Goal: Information Seeking & Learning: Learn about a topic

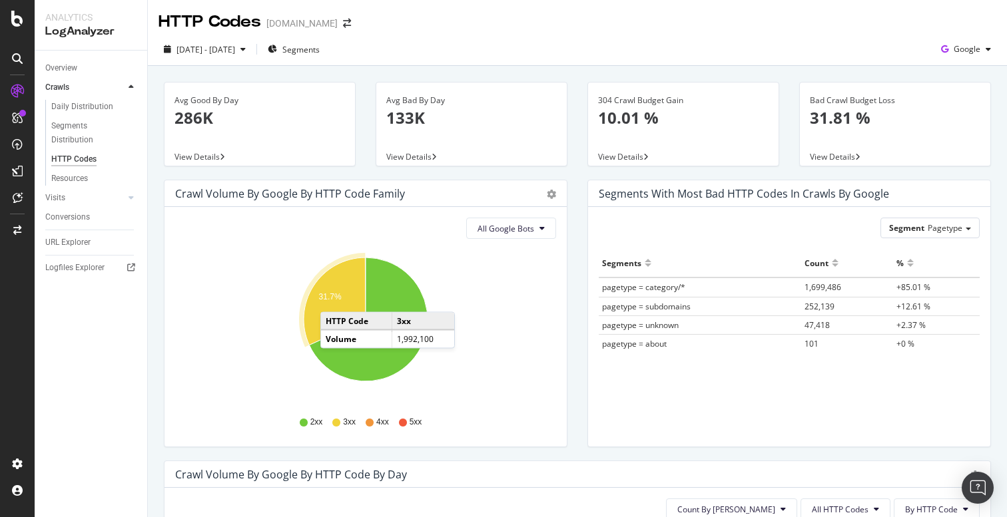
click at [334, 299] on text "31.7%" at bounding box center [330, 296] width 23 height 9
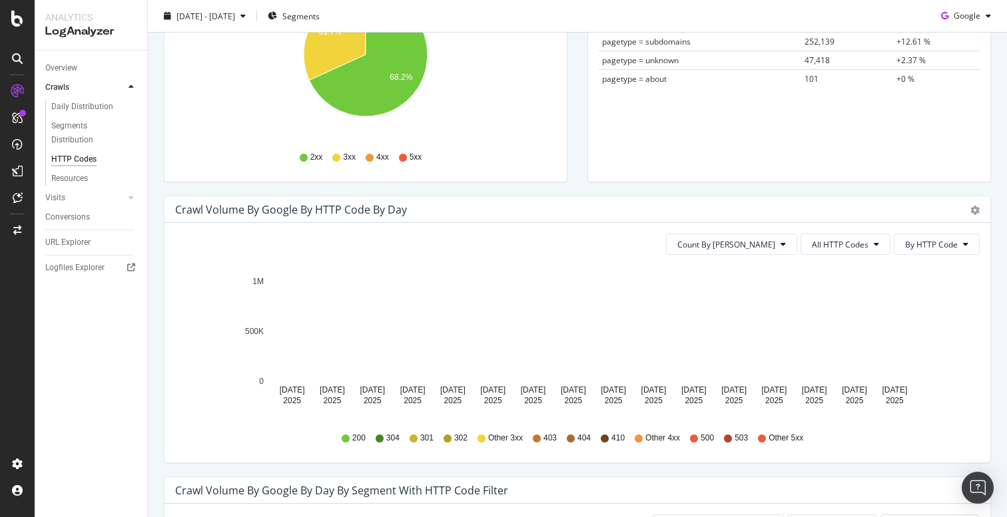
scroll to position [264, 0]
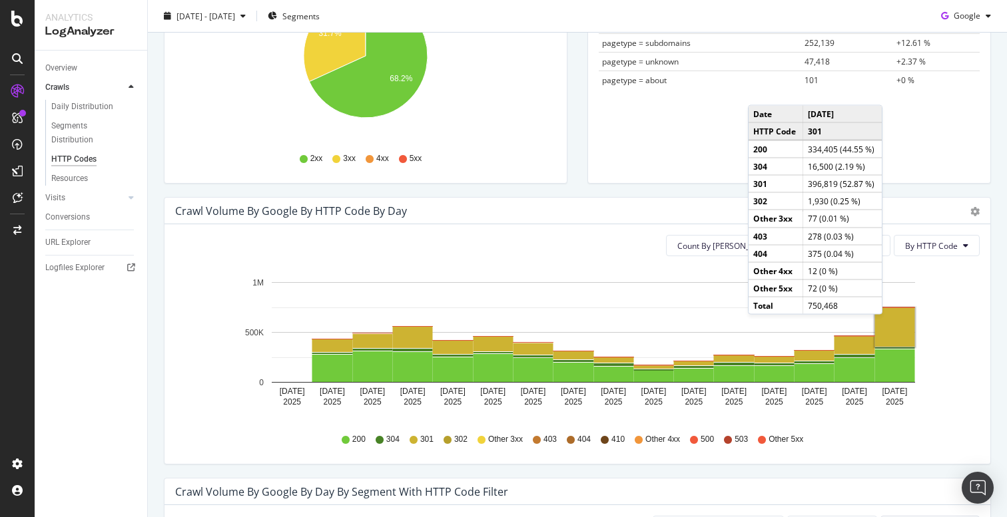
click at [895, 328] on rect "A chart." at bounding box center [895, 327] width 40 height 39
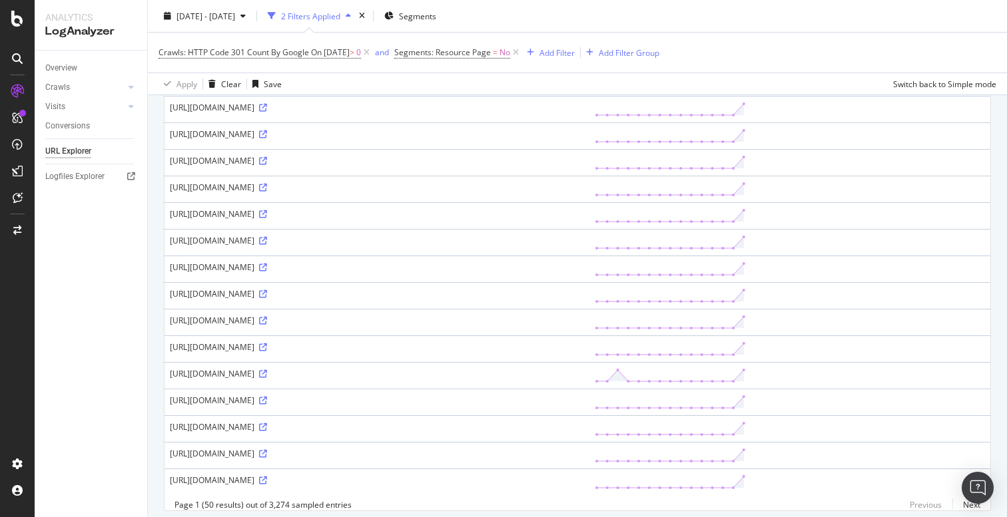
scroll to position [1112, 0]
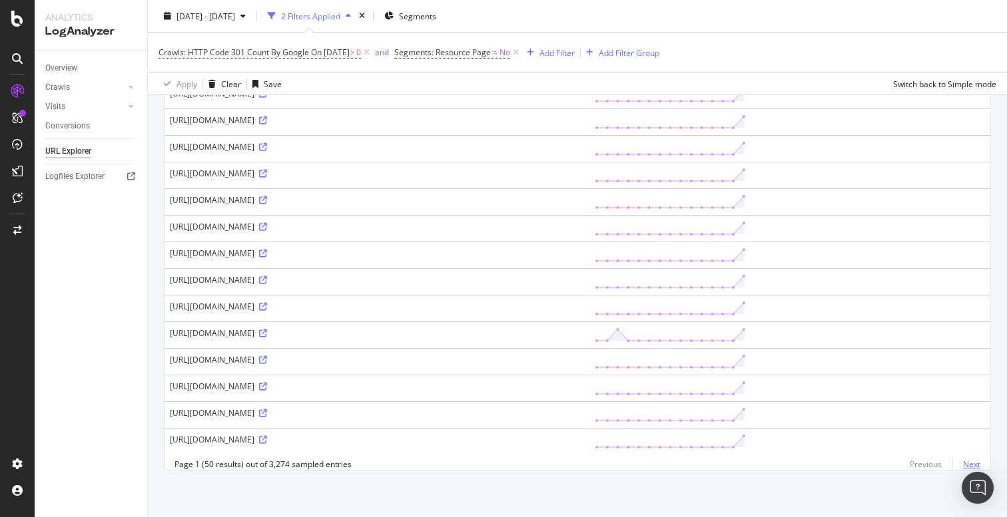
click at [971, 464] on link "Next" at bounding box center [966, 464] width 28 height 19
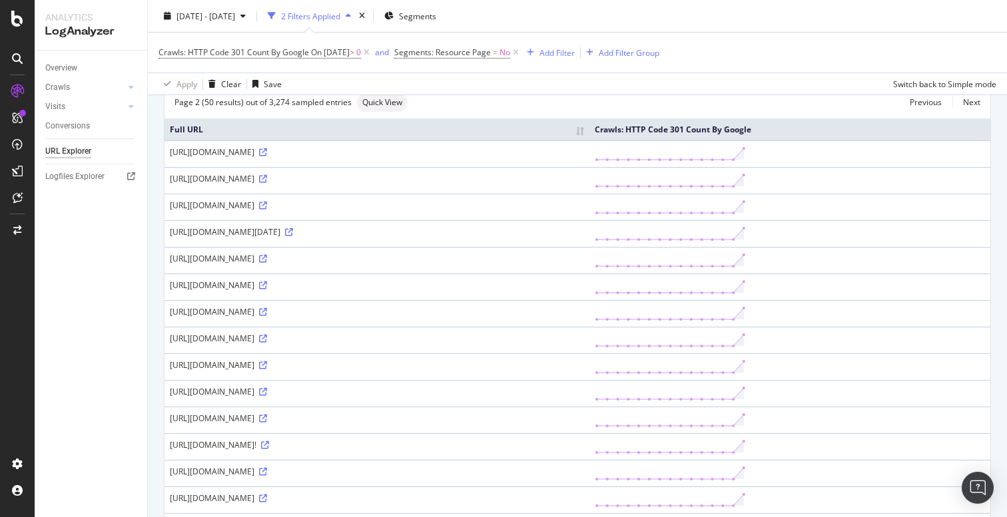
scroll to position [183, 0]
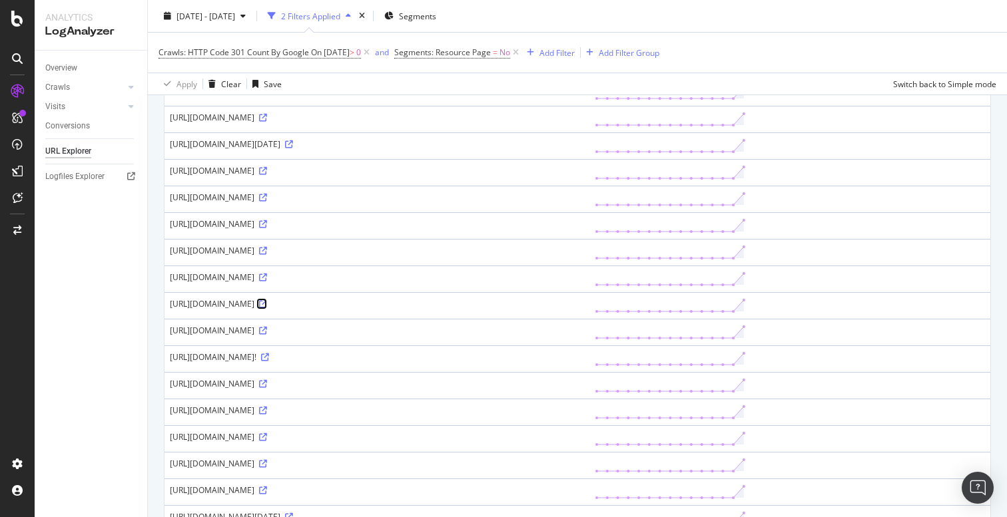
click at [267, 308] on icon at bounding box center [263, 304] width 8 height 8
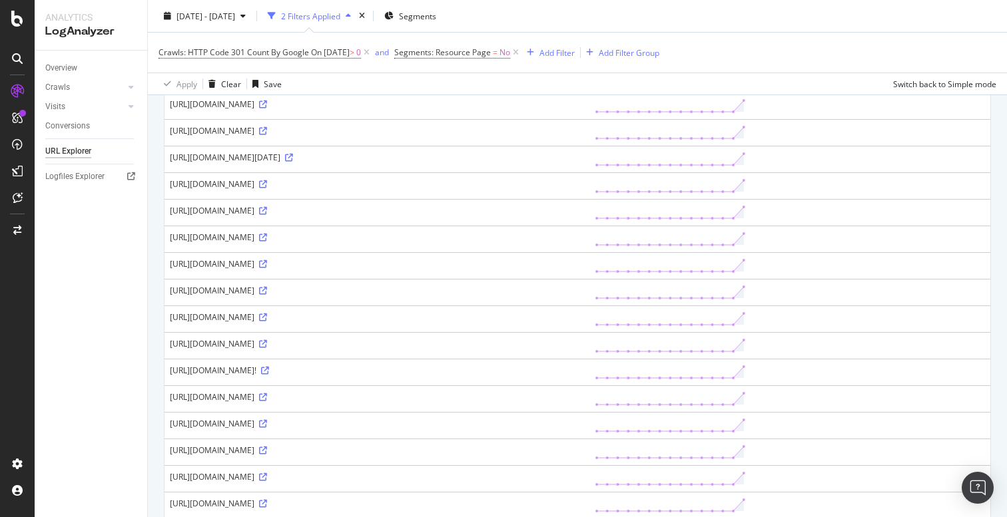
drag, startPoint x: 169, startPoint y: 362, endPoint x: 520, endPoint y: 364, distance: 350.8
click at [520, 359] on td "https://blog.education.com/activity/preschool/letter-sounds/paper-glue-crafts/?…" at bounding box center [376, 345] width 425 height 27
copy div "https://blog.education.com/activity/preschool/letter-sounds/paper-glue-crafts/?…"
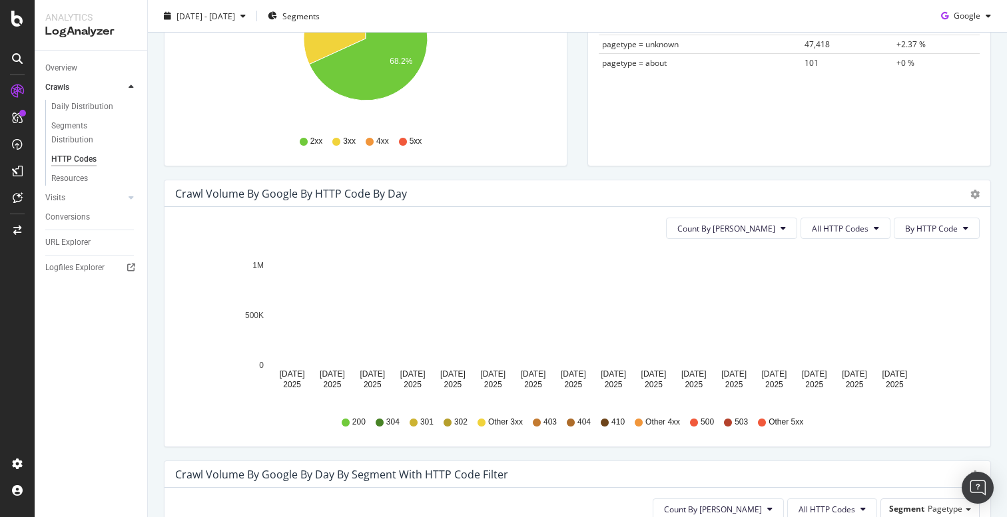
scroll to position [282, 0]
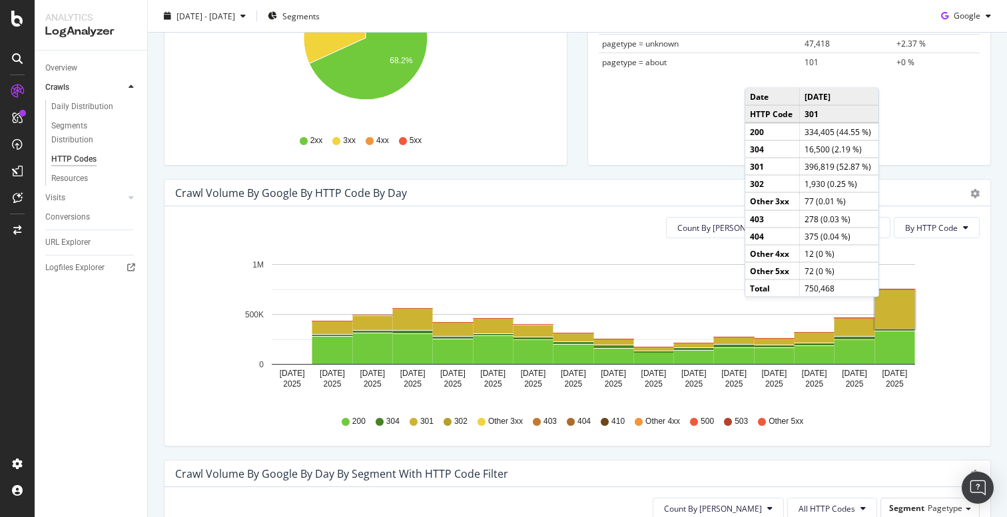
click at [892, 311] on rect "A chart." at bounding box center [895, 309] width 40 height 39
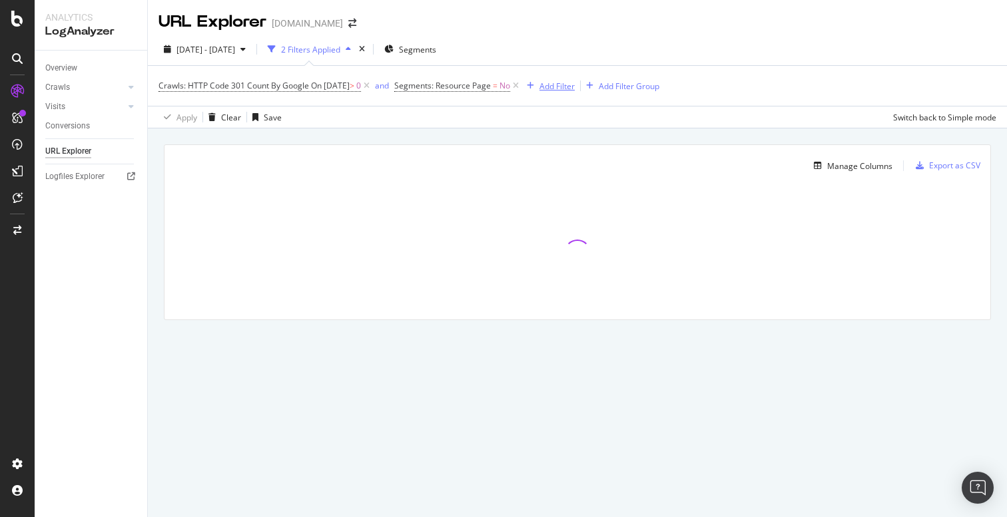
click at [558, 87] on div "Add Filter" at bounding box center [556, 86] width 35 height 11
click at [709, 53] on div "[DATE] - [DATE] 2 Filters Applied Segments" at bounding box center [577, 52] width 859 height 27
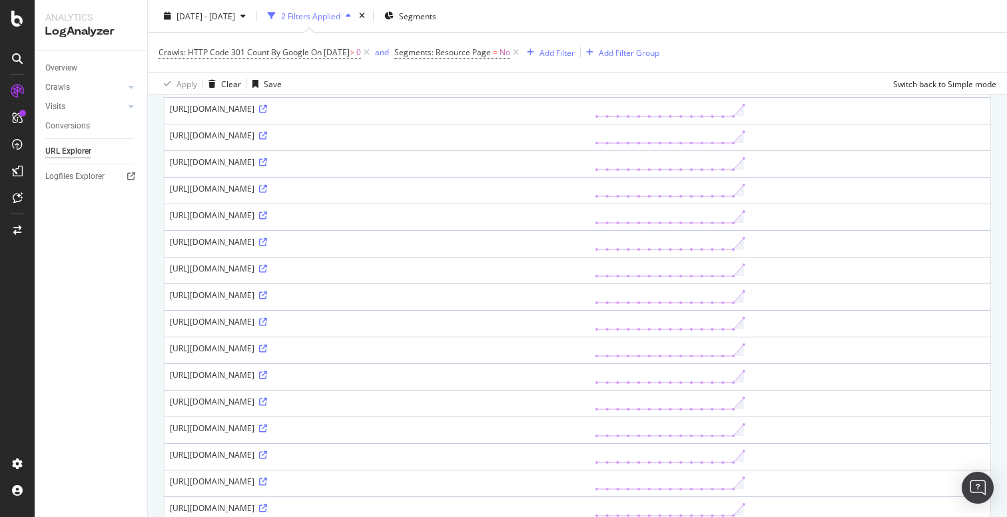
scroll to position [1112, 0]
